Goal: Task Accomplishment & Management: Manage account settings

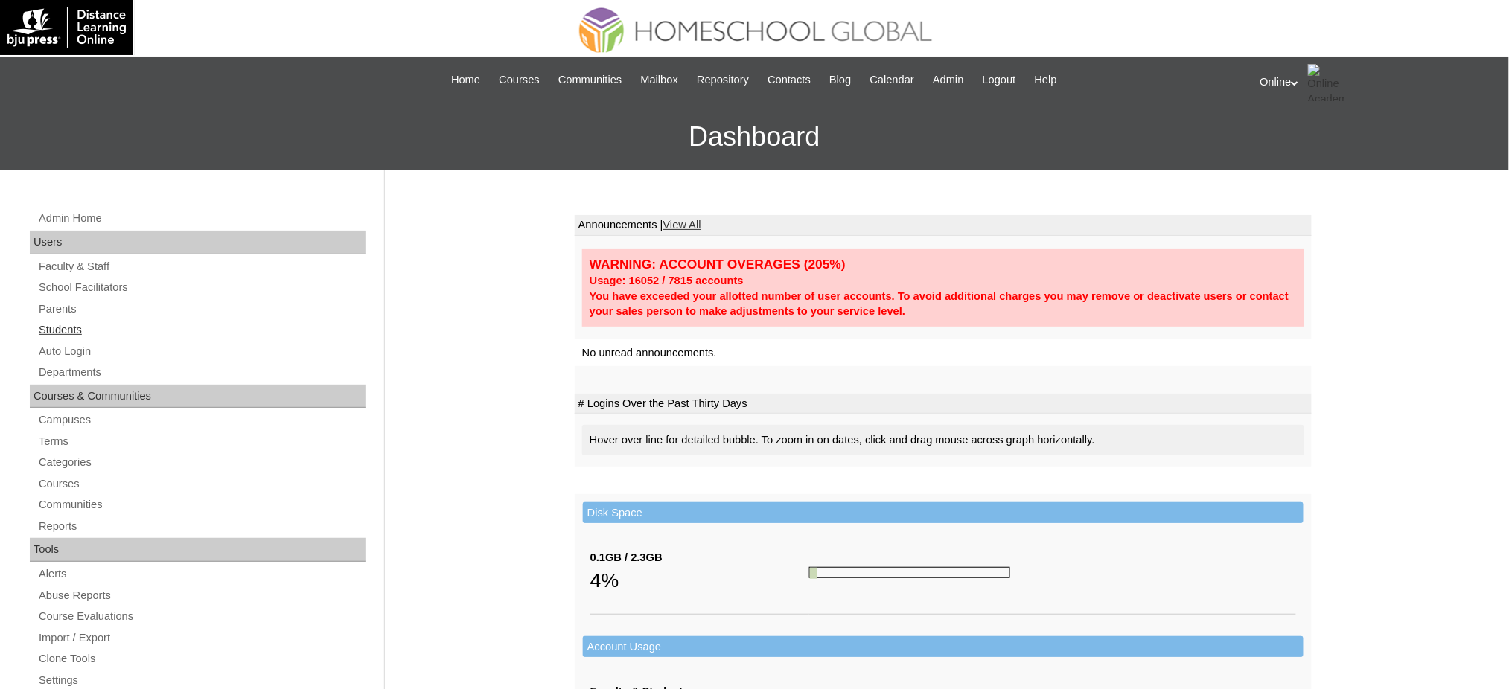
click at [65, 330] on link "Students" at bounding box center [201, 330] width 328 height 19
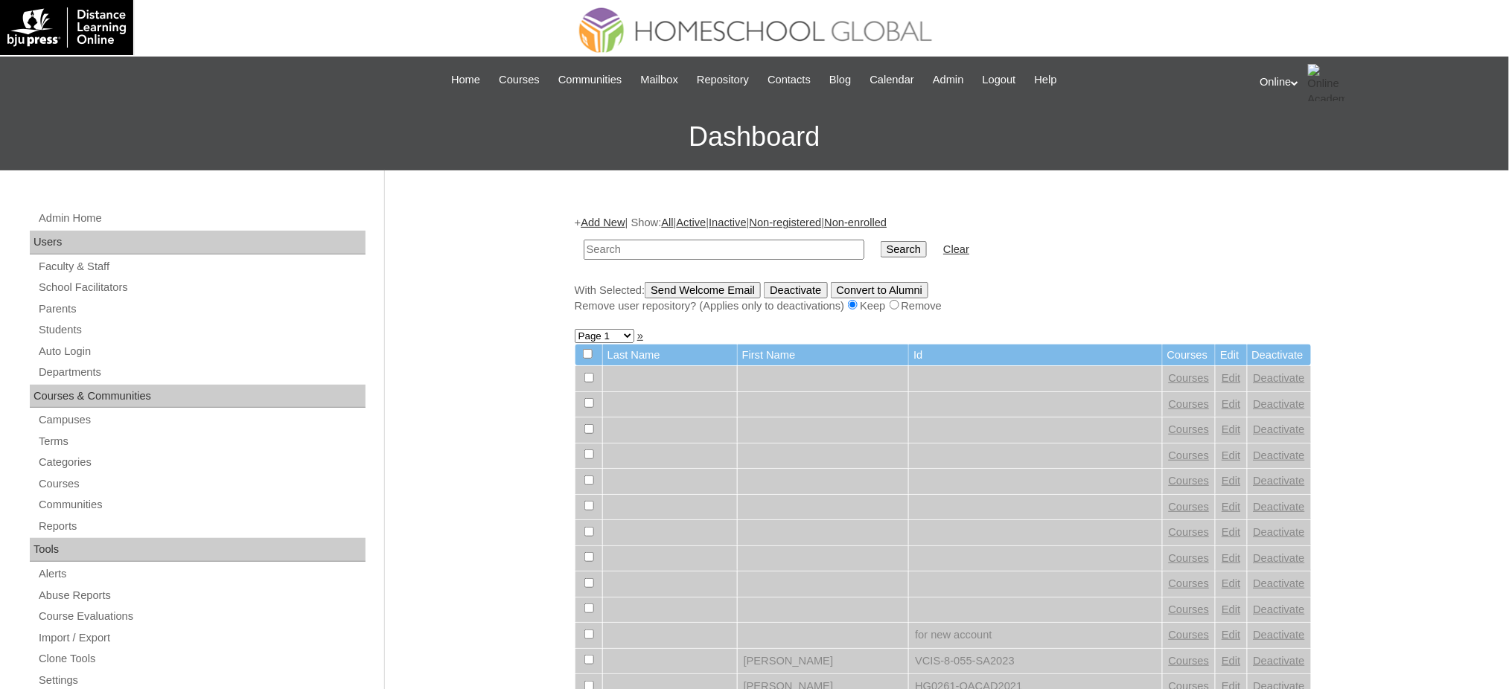
paste input "HG035-OACAD2025"
type input "HG035-OACAD2025"
click at [880, 241] on input "Search" at bounding box center [903, 249] width 46 height 16
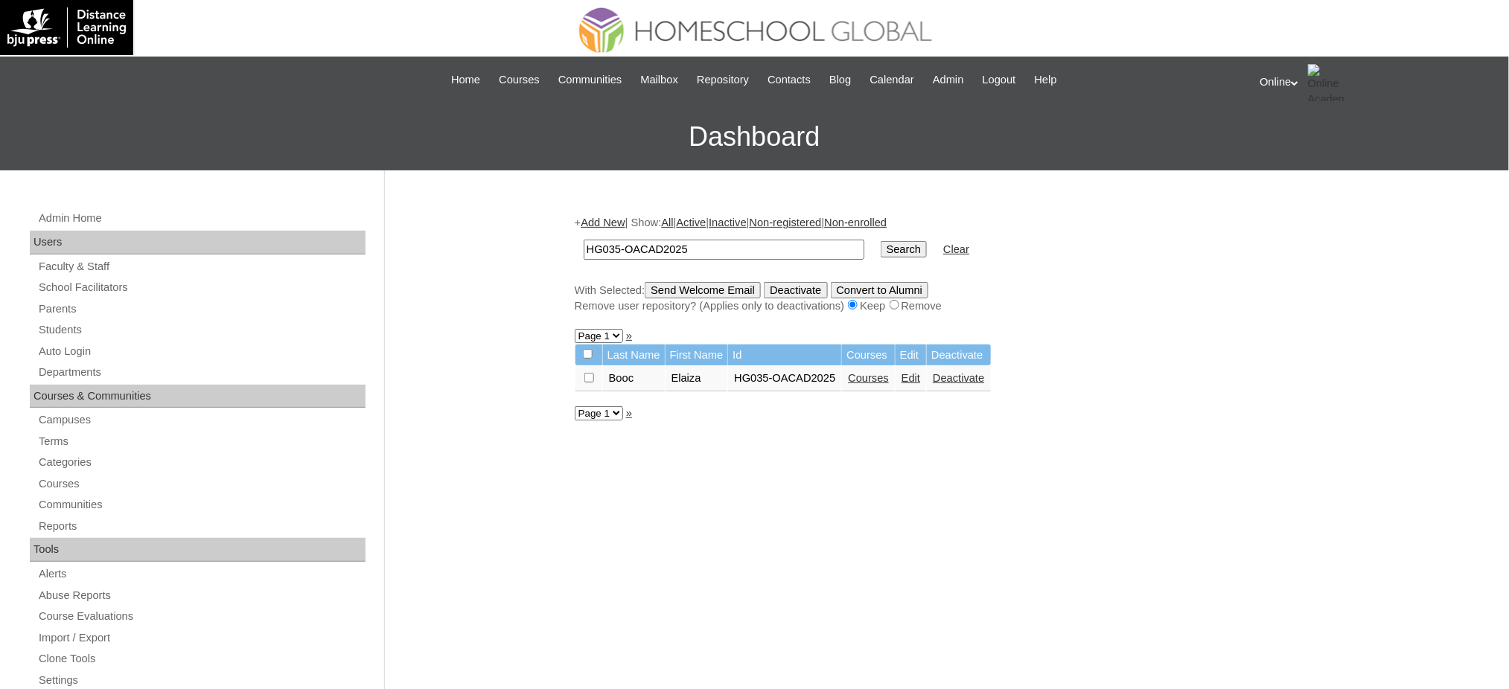
click at [918, 373] on link "Edit" at bounding box center [910, 378] width 19 height 12
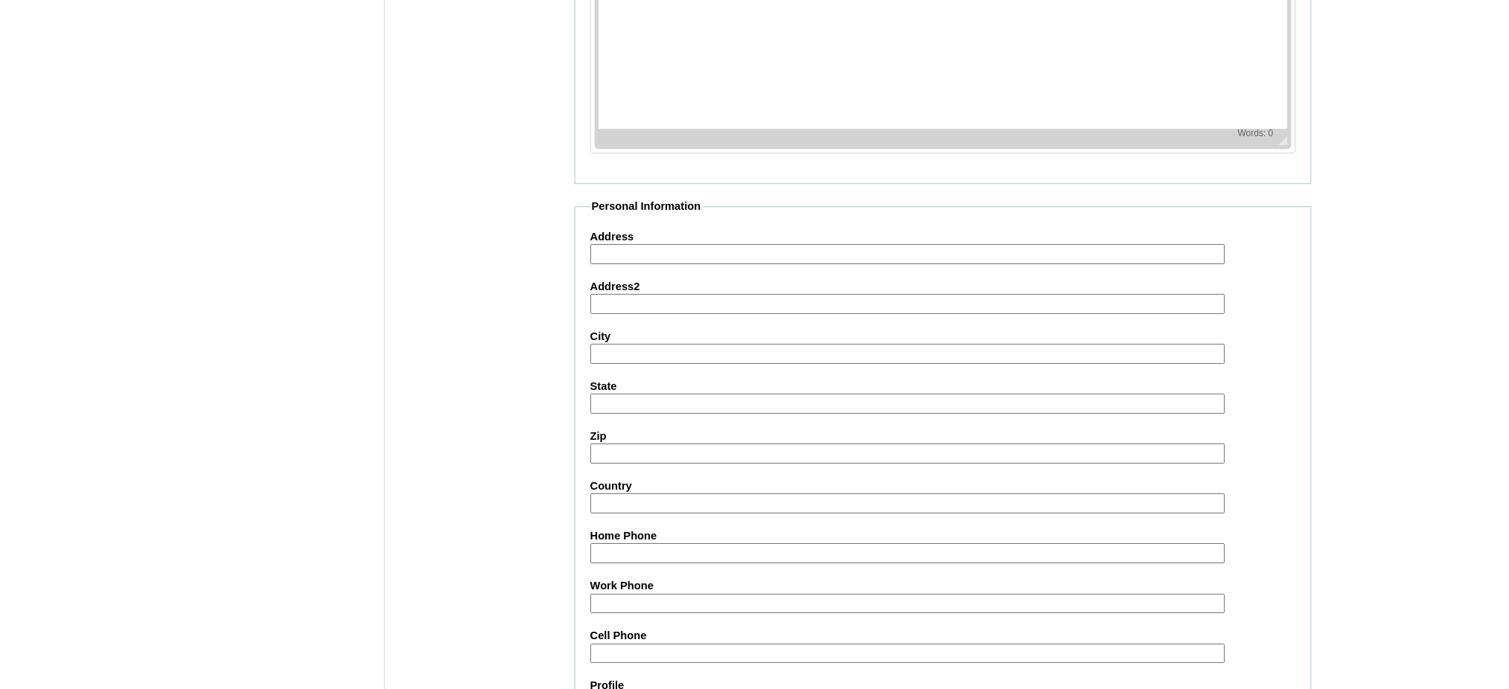
scroll to position [1549, 0]
